Goal: Check status: Check status

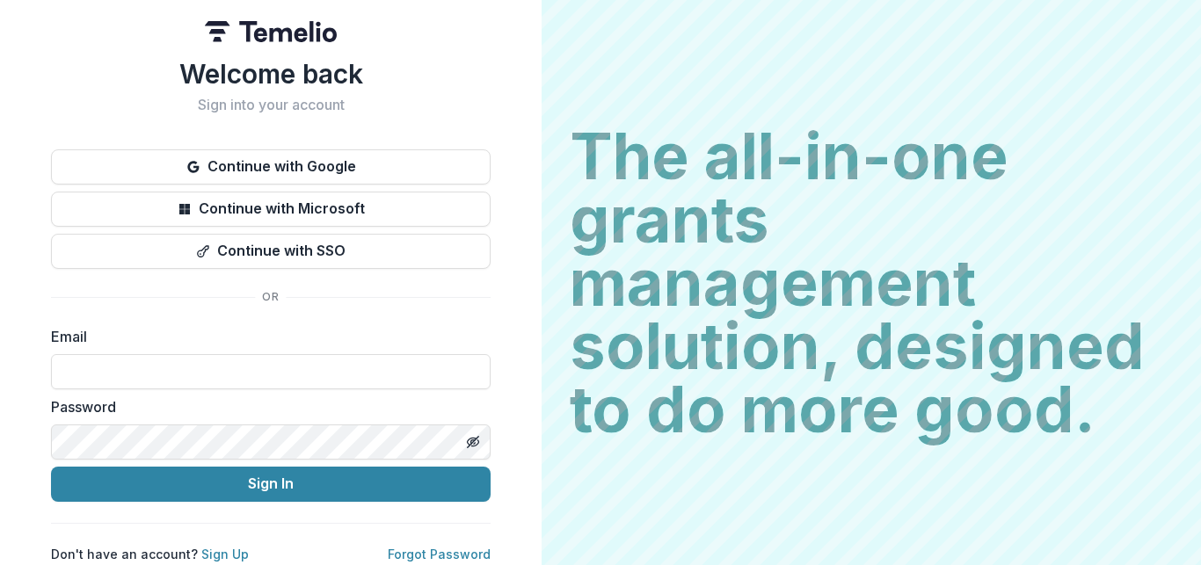
click at [290, 168] on button "Continue with Google" at bounding box center [271, 166] width 440 height 35
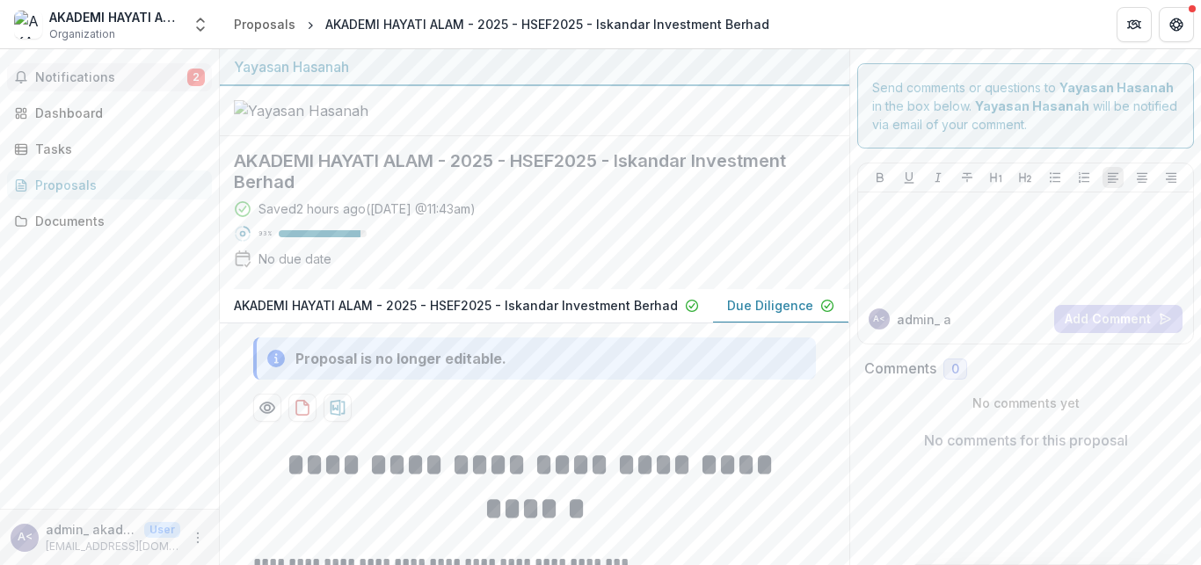
click at [51, 84] on span "Notifications" at bounding box center [111, 77] width 152 height 15
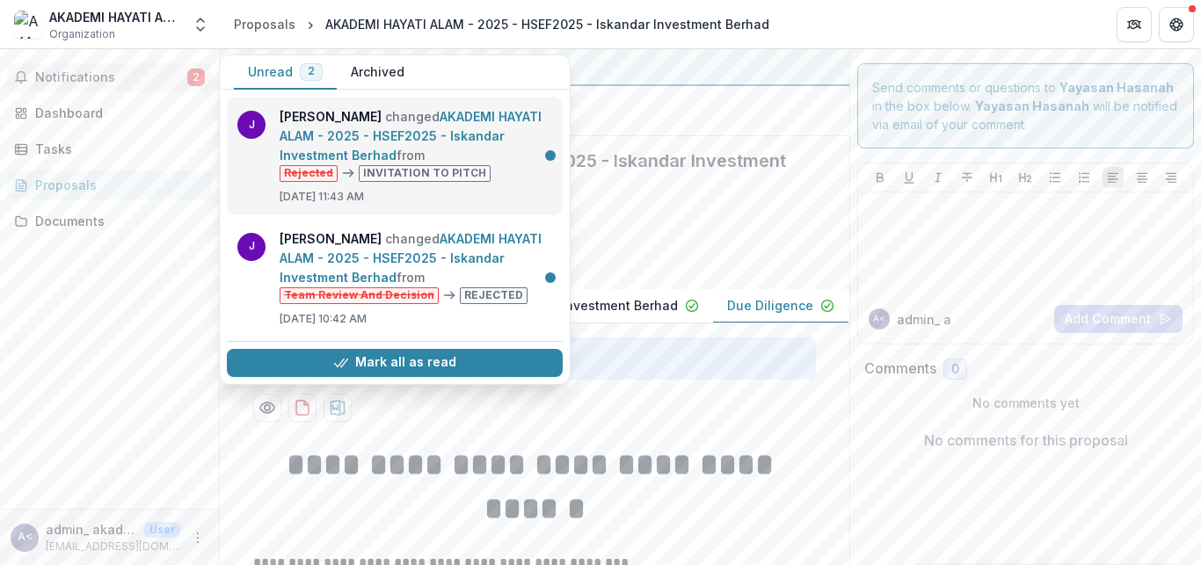
click at [433, 163] on link "AKADEMI HAYATI ALAM - 2025 - HSEF2025 - Iskandar Investment Berhad" at bounding box center [411, 136] width 262 height 54
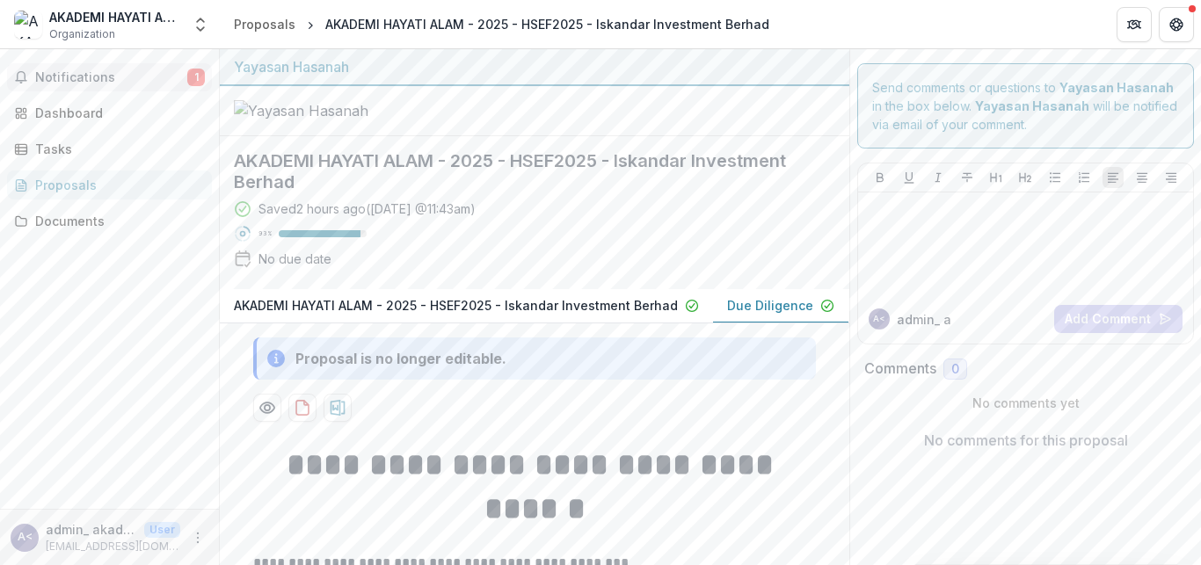
click at [53, 80] on span "Notifications" at bounding box center [111, 77] width 152 height 15
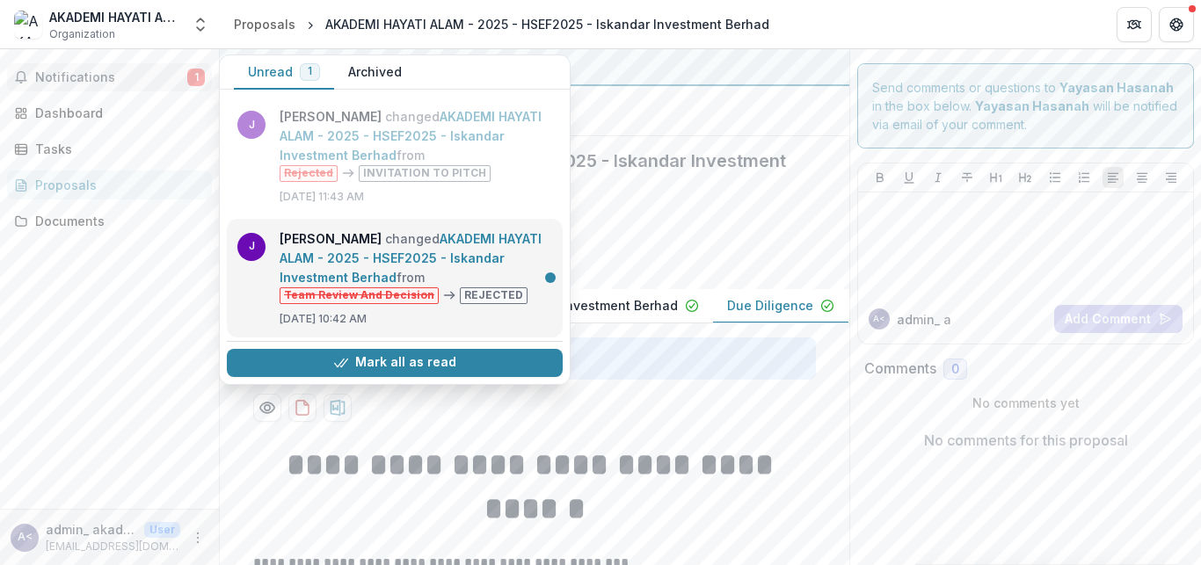
click at [398, 237] on link "AKADEMI HAYATI ALAM - 2025 - HSEF2025 - Iskandar Investment Berhad" at bounding box center [411, 258] width 262 height 54
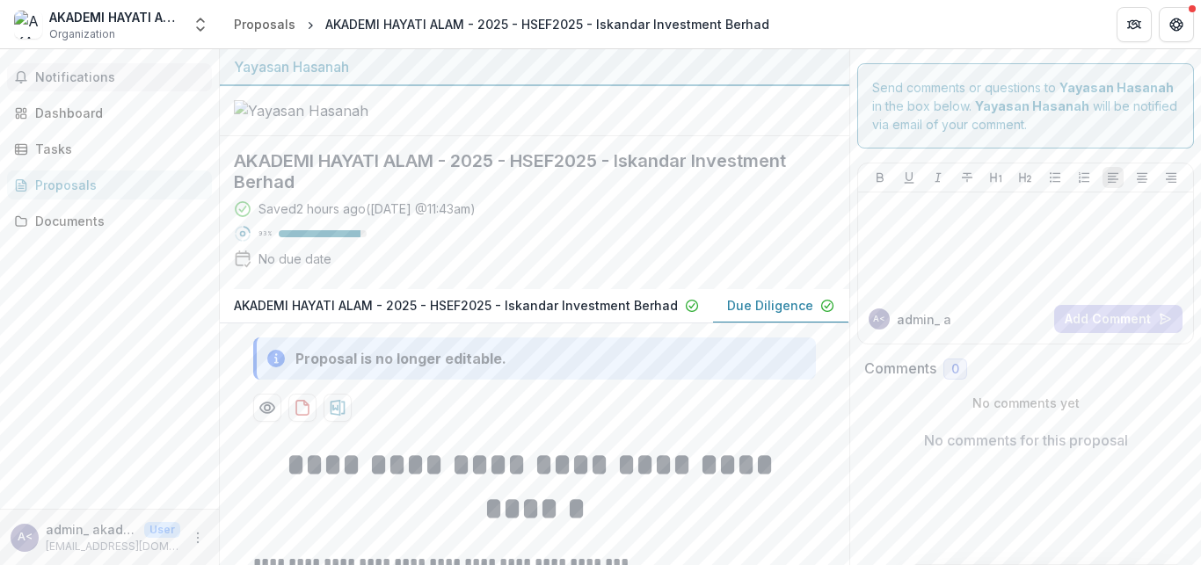
click at [52, 71] on span "Notifications" at bounding box center [120, 77] width 170 height 15
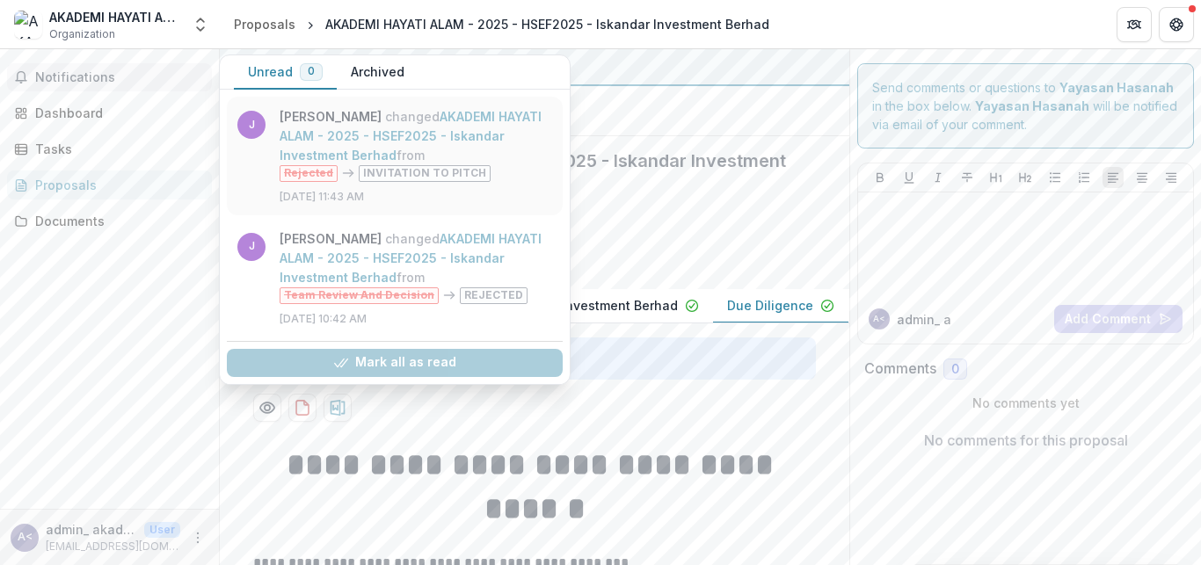
click at [387, 122] on link "AKADEMI HAYATI ALAM - 2025 - HSEF2025 - Iskandar Investment Berhad" at bounding box center [411, 136] width 262 height 54
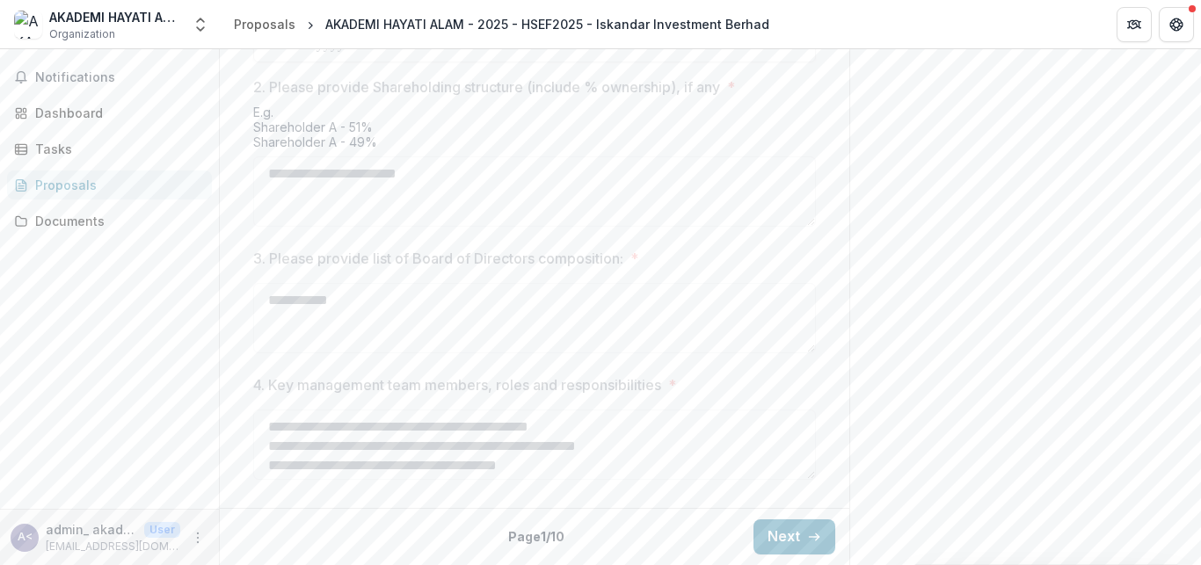
scroll to position [980, 0]
click at [769, 539] on button "Next" at bounding box center [795, 537] width 82 height 35
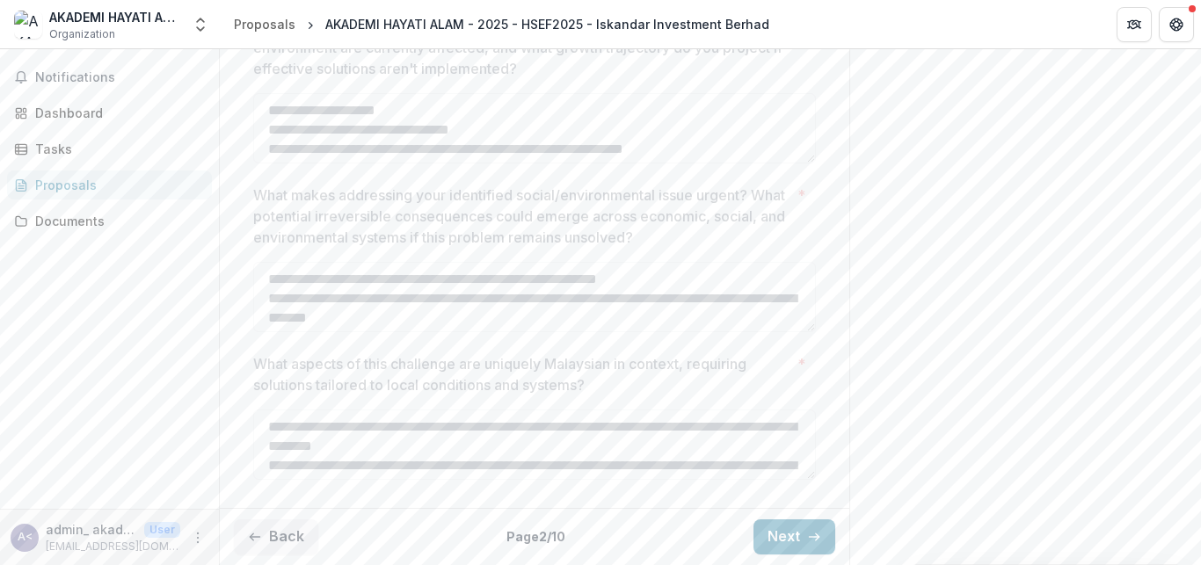
scroll to position [918, 0]
click at [790, 539] on button "Next" at bounding box center [795, 537] width 82 height 35
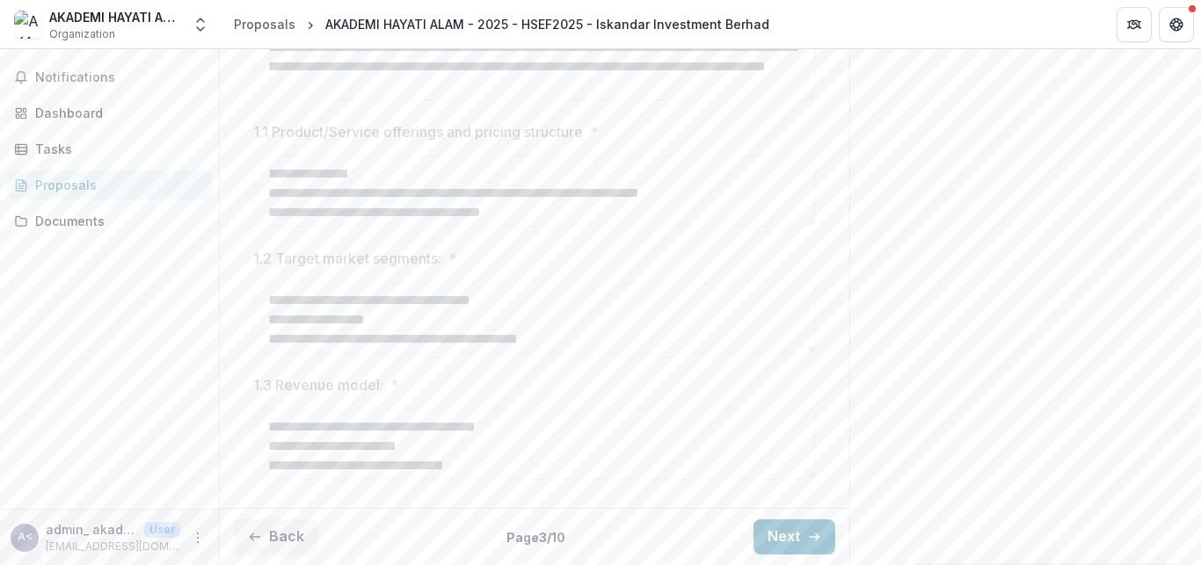
scroll to position [579, 0]
click at [758, 536] on button "Next" at bounding box center [795, 537] width 82 height 35
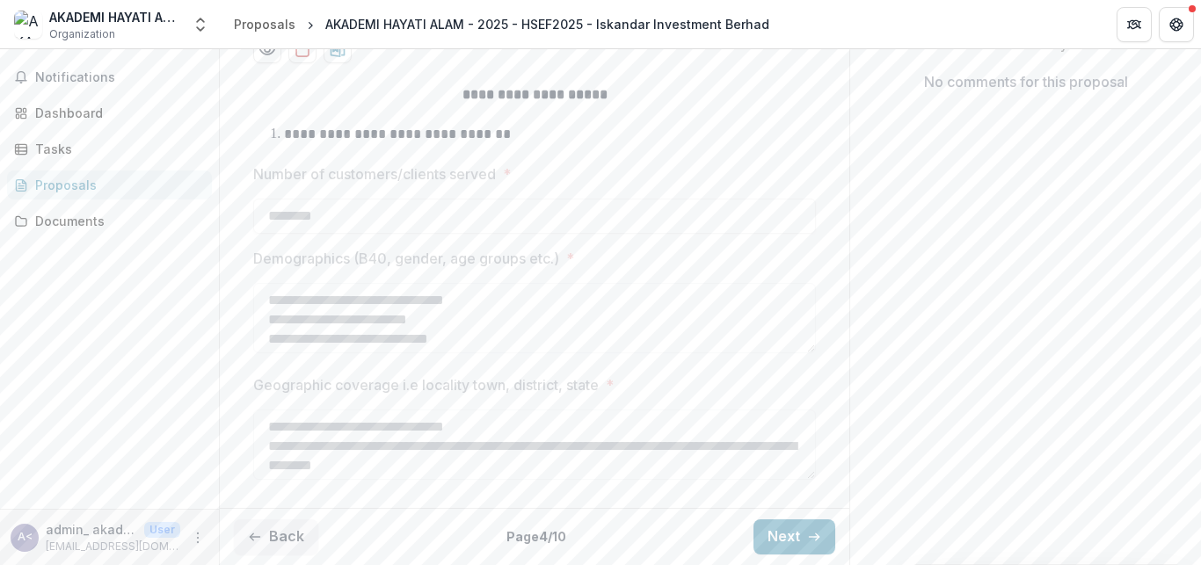
scroll to position [454, 0]
click at [771, 538] on button "Next" at bounding box center [795, 537] width 82 height 35
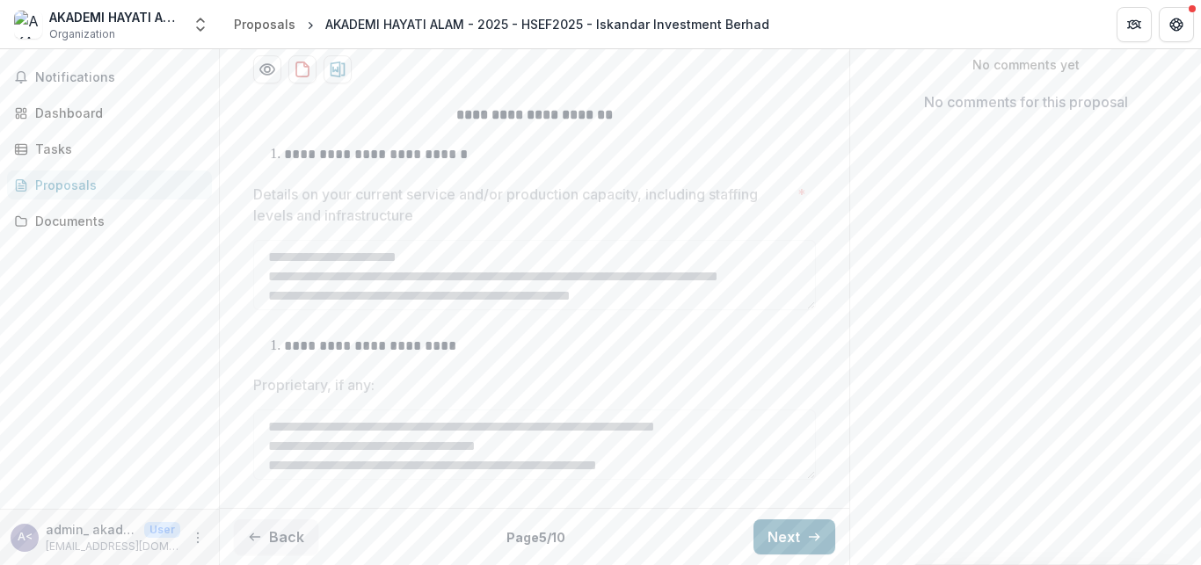
scroll to position [353, 0]
